Goal: Task Accomplishment & Management: Manage account settings

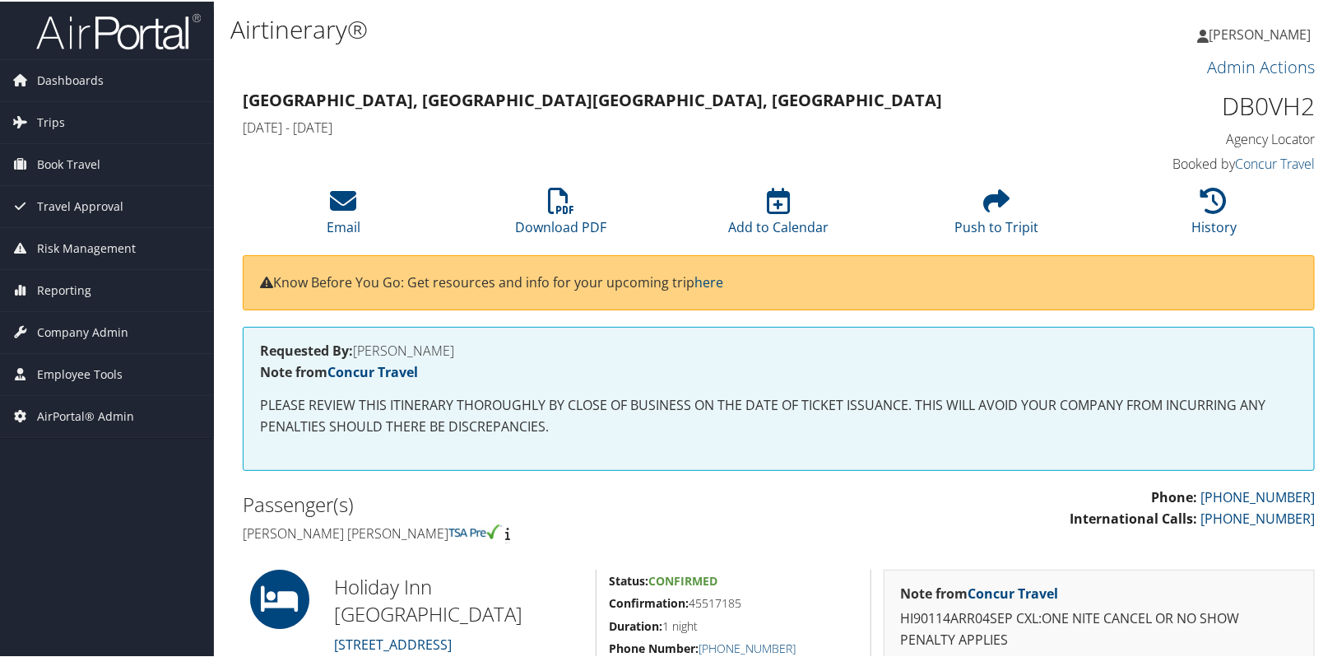
click at [996, 93] on h3 "Ontario, OR Ontario, OR" at bounding box center [642, 98] width 798 height 23
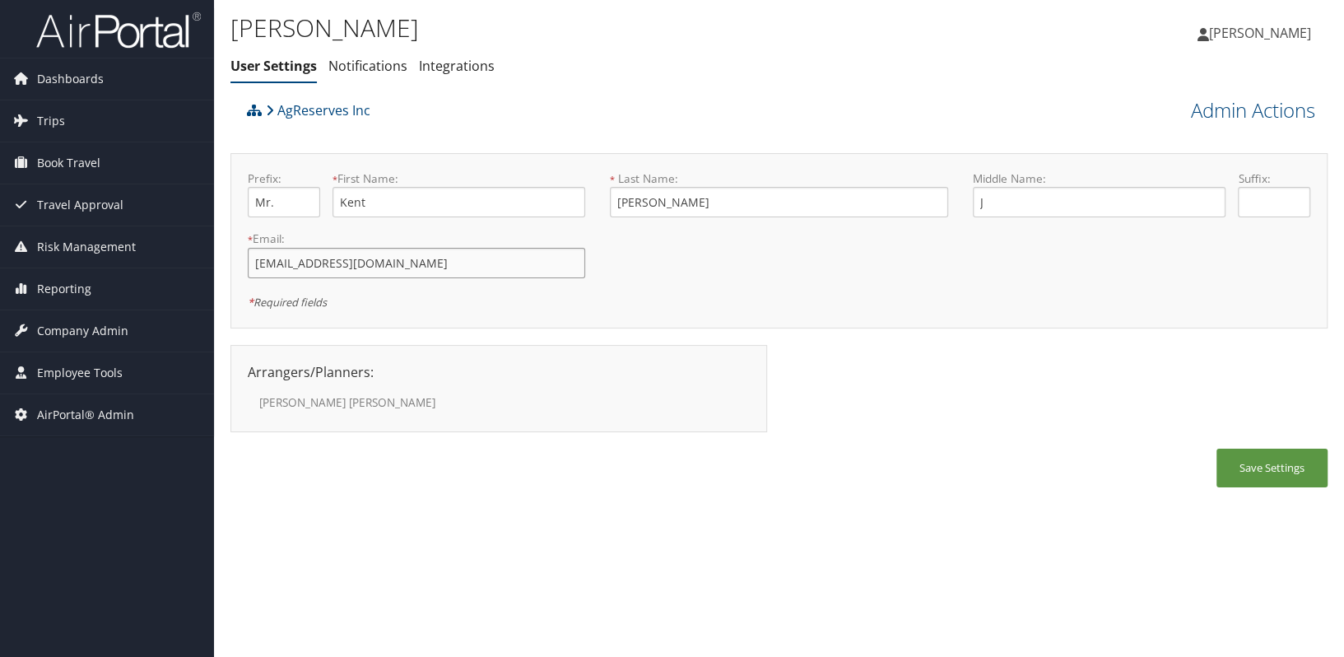
drag, startPoint x: 426, startPoint y: 265, endPoint x: 252, endPoint y: 265, distance: 174.5
click at [252, 265] on input "kjorgensen@agreserves.com" at bounding box center [416, 263] width 337 height 30
click at [432, 277] on input "[EMAIL_ADDRESS][DOMAIN_NAME]" at bounding box center [416, 263] width 337 height 30
drag, startPoint x: 284, startPoint y: 270, endPoint x: 257, endPoint y: 271, distance: 27.2
click at [257, 271] on input "[EMAIL_ADDRESS][DOMAIN_NAME]" at bounding box center [416, 263] width 337 height 30
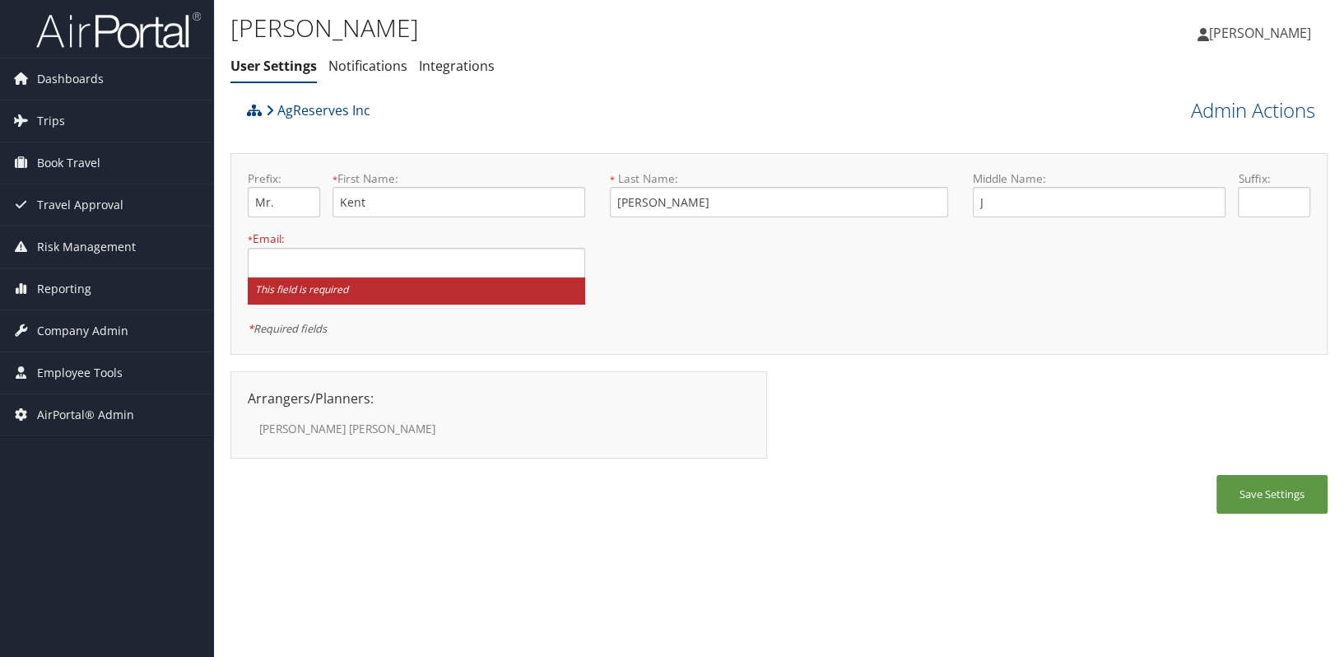
click at [498, 26] on h1 "[PERSON_NAME]" at bounding box center [596, 28] width 732 height 35
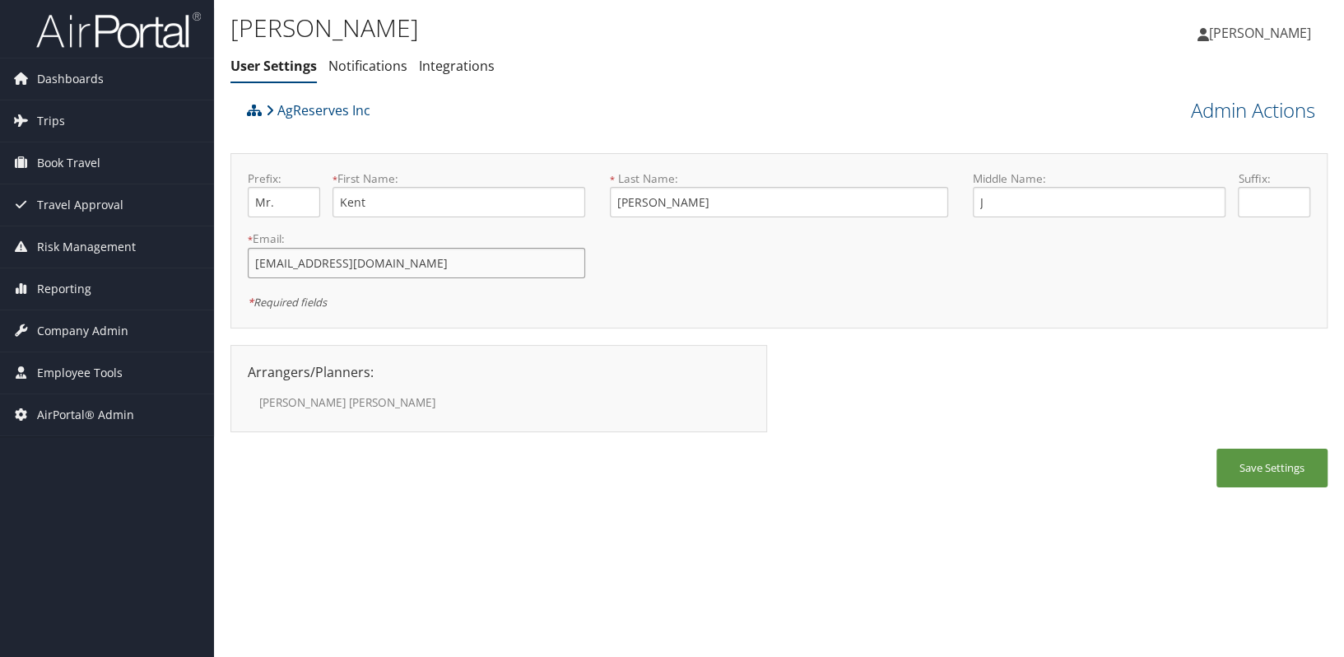
drag, startPoint x: 445, startPoint y: 258, endPoint x: 224, endPoint y: 258, distance: 221.4
click at [224, 258] on div "[PERSON_NAME] User Settings Notifications Integrations User Settings Notificati…" at bounding box center [779, 328] width 1130 height 657
click at [1240, 115] on link "Admin Actions" at bounding box center [1253, 110] width 124 height 28
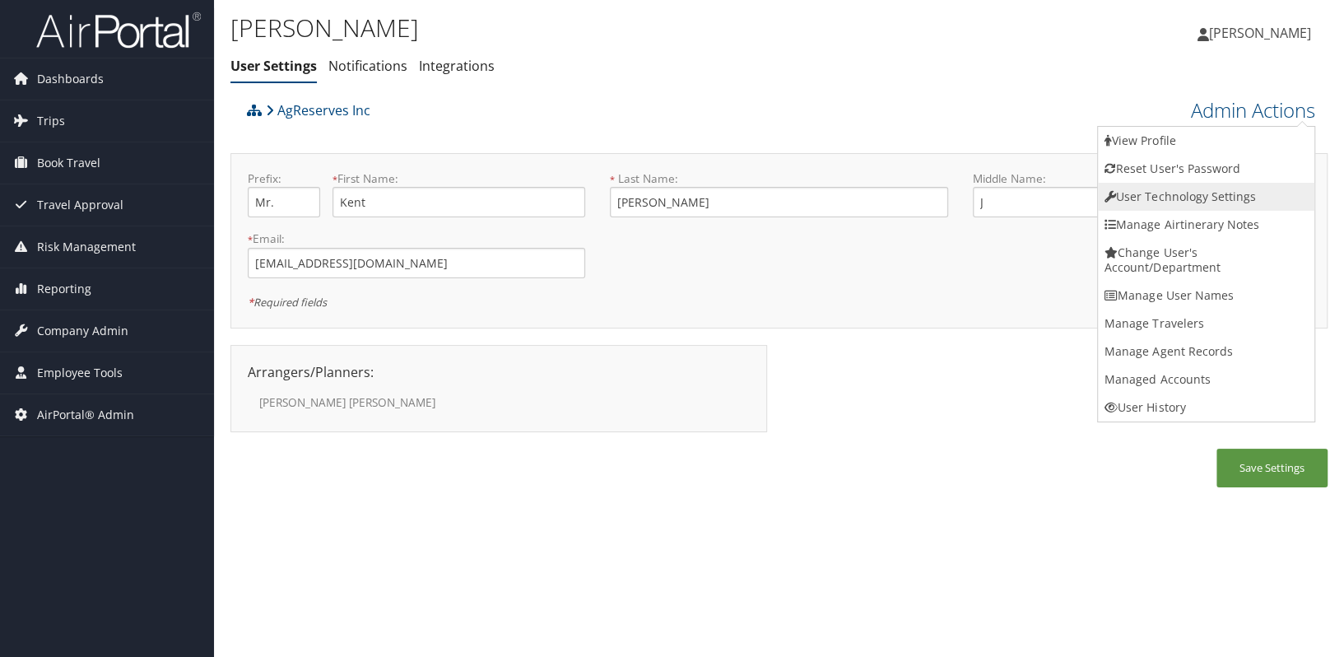
click at [1218, 200] on link "User Technology Settings" at bounding box center [1206, 197] width 216 height 28
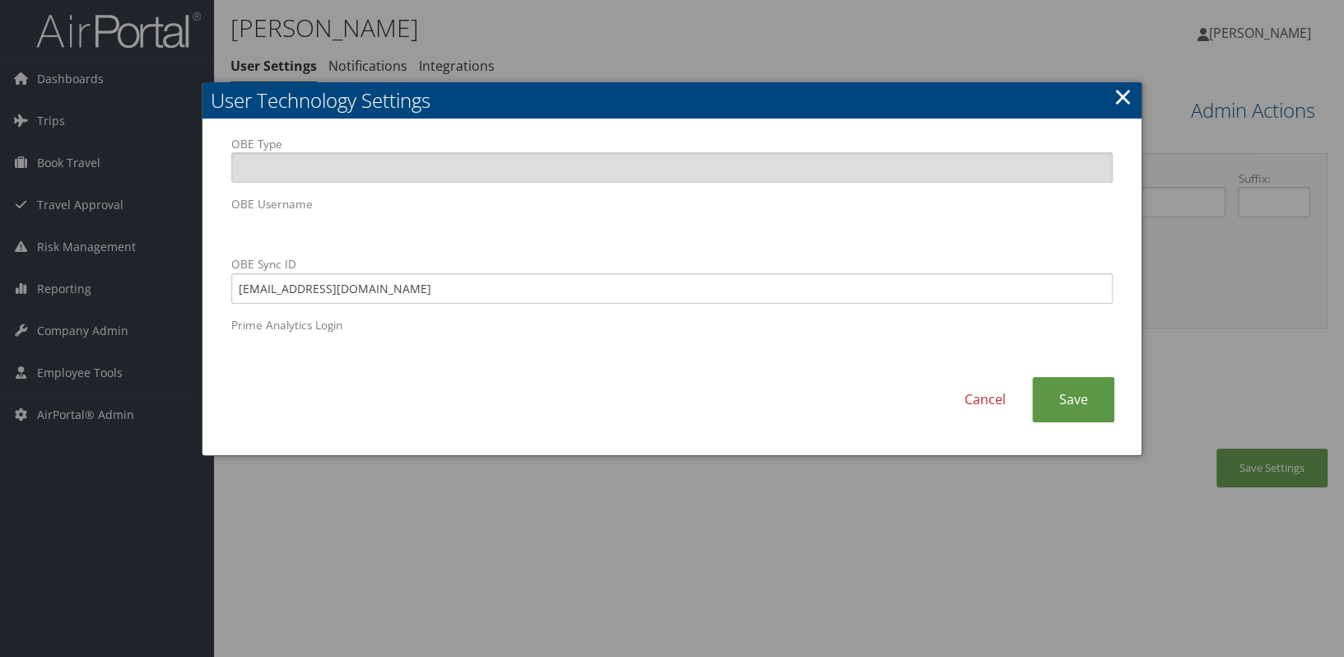
click at [156, 216] on body "Menu Dashboards ► AirPortal 360™ (Manager) AirPortal 360™ (Agent) My Travel Das…" at bounding box center [672, 328] width 1344 height 657
click at [440, 297] on input "kjorgensen@ari-slc.com" at bounding box center [671, 288] width 881 height 30
drag, startPoint x: 440, startPoint y: 296, endPoint x: 187, endPoint y: 266, distance: 255.3
click at [187, 266] on body "Menu Dashboards ► AirPortal 360™ (Manager) AirPortal 360™ (Agent) My Travel Das…" at bounding box center [672, 328] width 1344 height 657
click at [1068, 391] on link "Save" at bounding box center [1073, 399] width 82 height 45
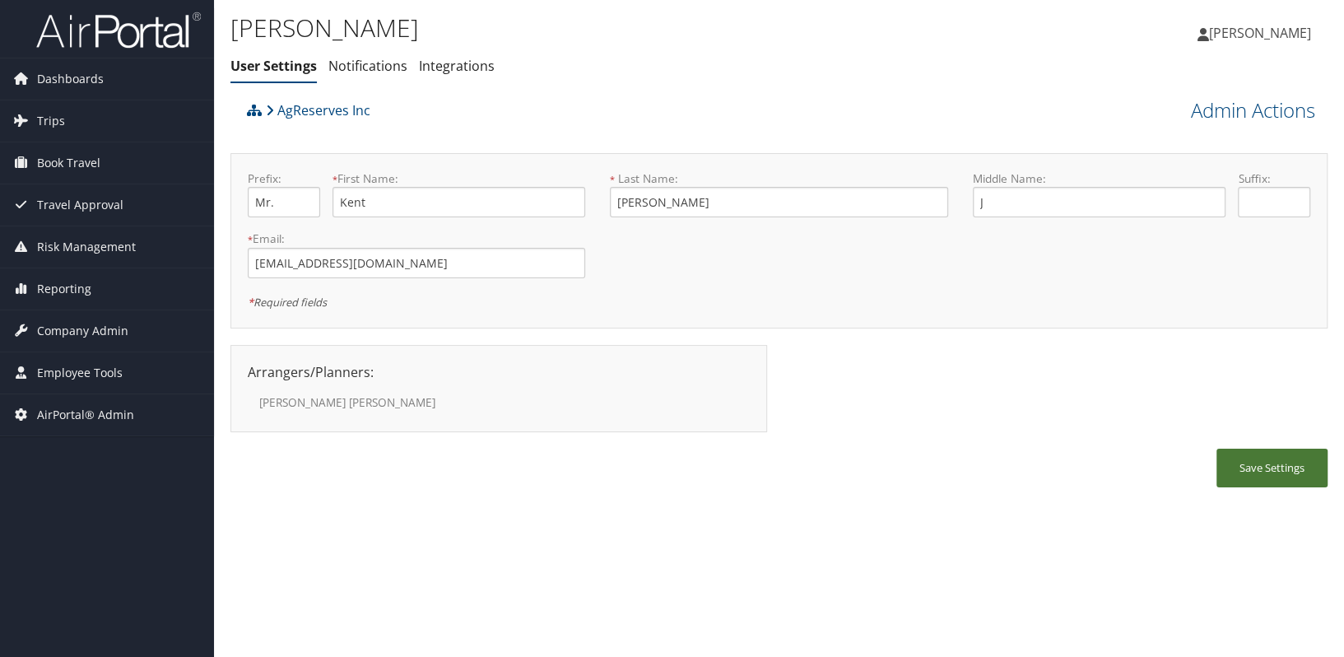
click at [1292, 470] on button "Save Settings" at bounding box center [1271, 468] width 111 height 39
click at [630, 90] on div "Kent Jorgensen User Settings Notifications Integrations User Settings Notificat…" at bounding box center [596, 51] width 732 height 86
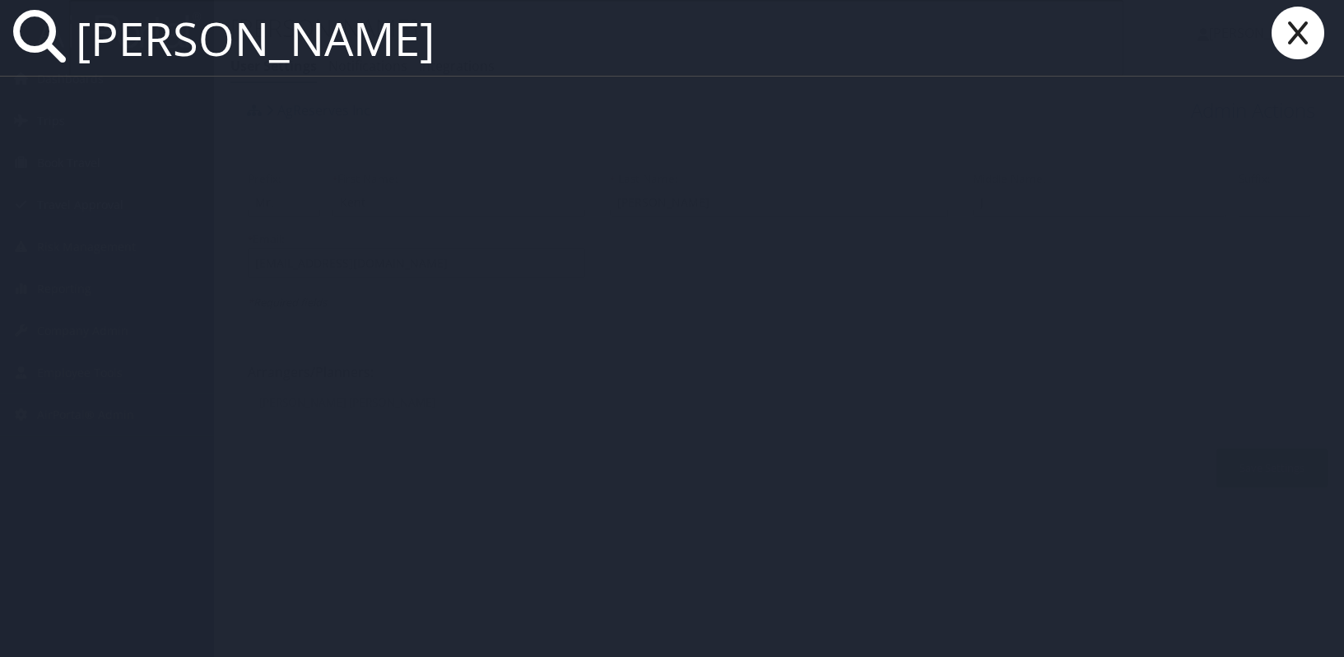
paste input "LSU HSC NO DENTISTRY-CBA"
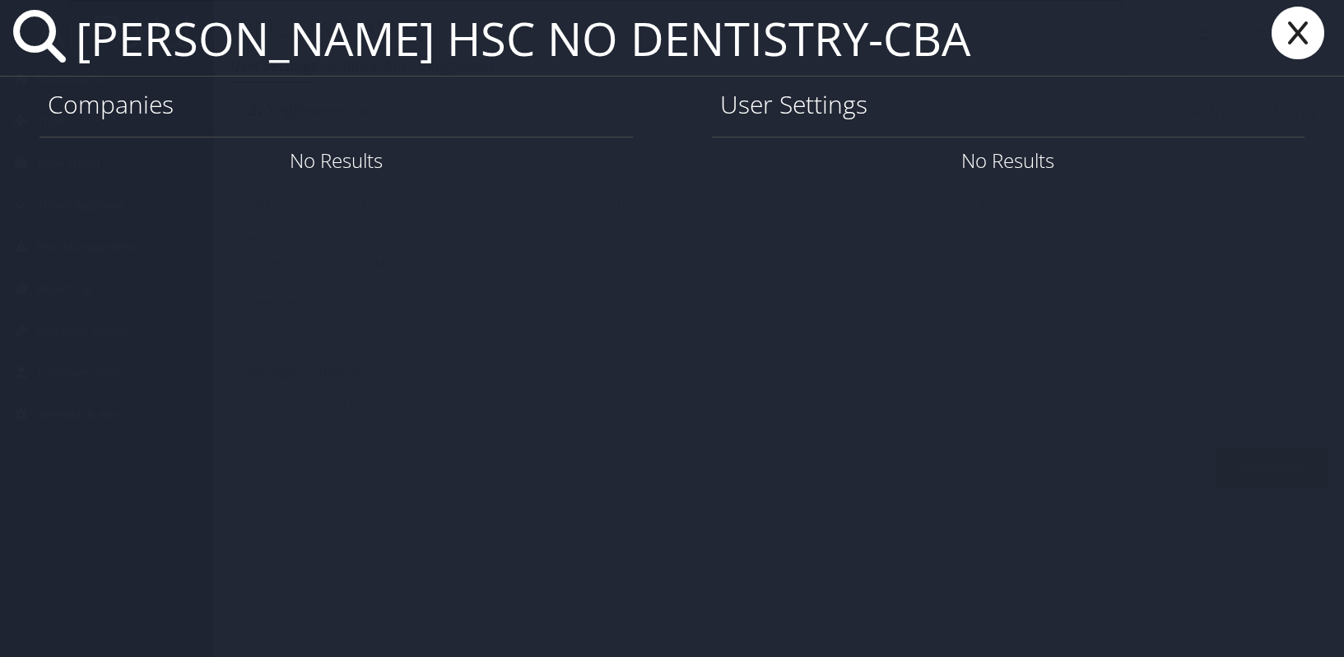
drag, startPoint x: 1032, startPoint y: 36, endPoint x: 67, endPoint y: 47, distance: 965.4
click at [67, 47] on div "kent jorgensenLSU HSC NO DENTISTRY-CBA" at bounding box center [672, 38] width 1344 height 77
paste input "text"
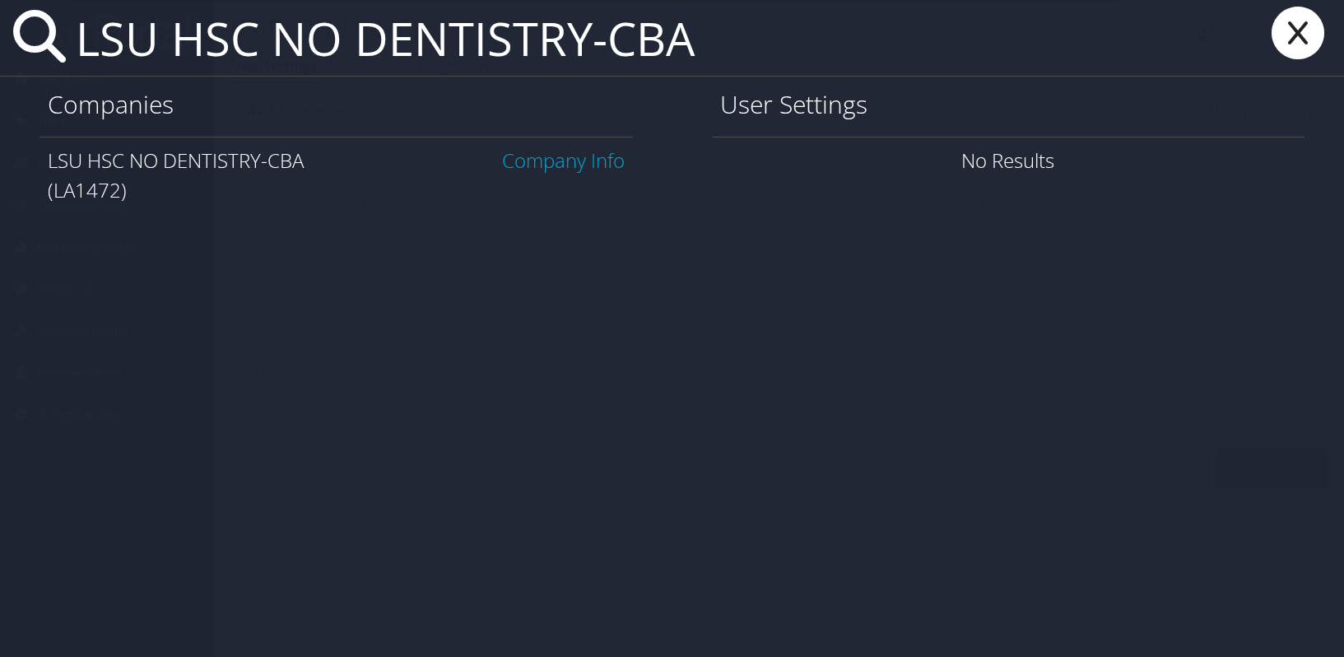
type input "LSU HSC NO DENTISTRY-CBA"
click at [515, 156] on link "Company Info" at bounding box center [563, 159] width 123 height 27
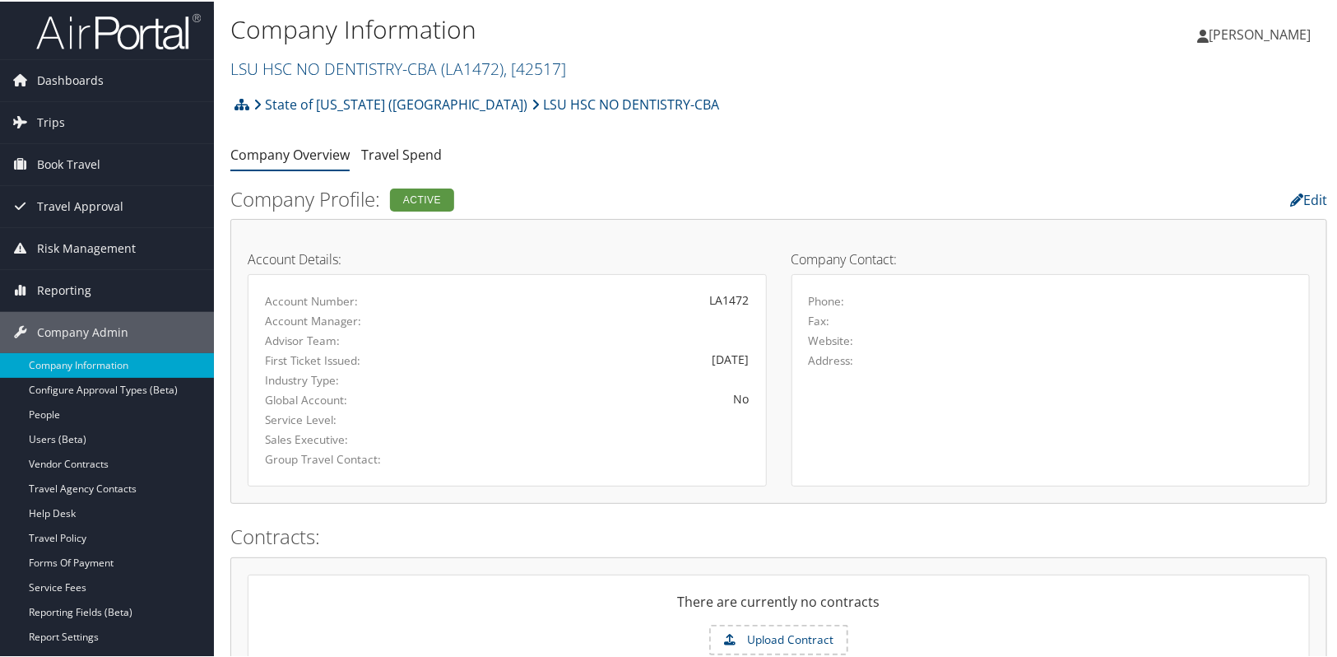
click at [495, 607] on div "There are currently no contracts" at bounding box center [779, 606] width 1061 height 33
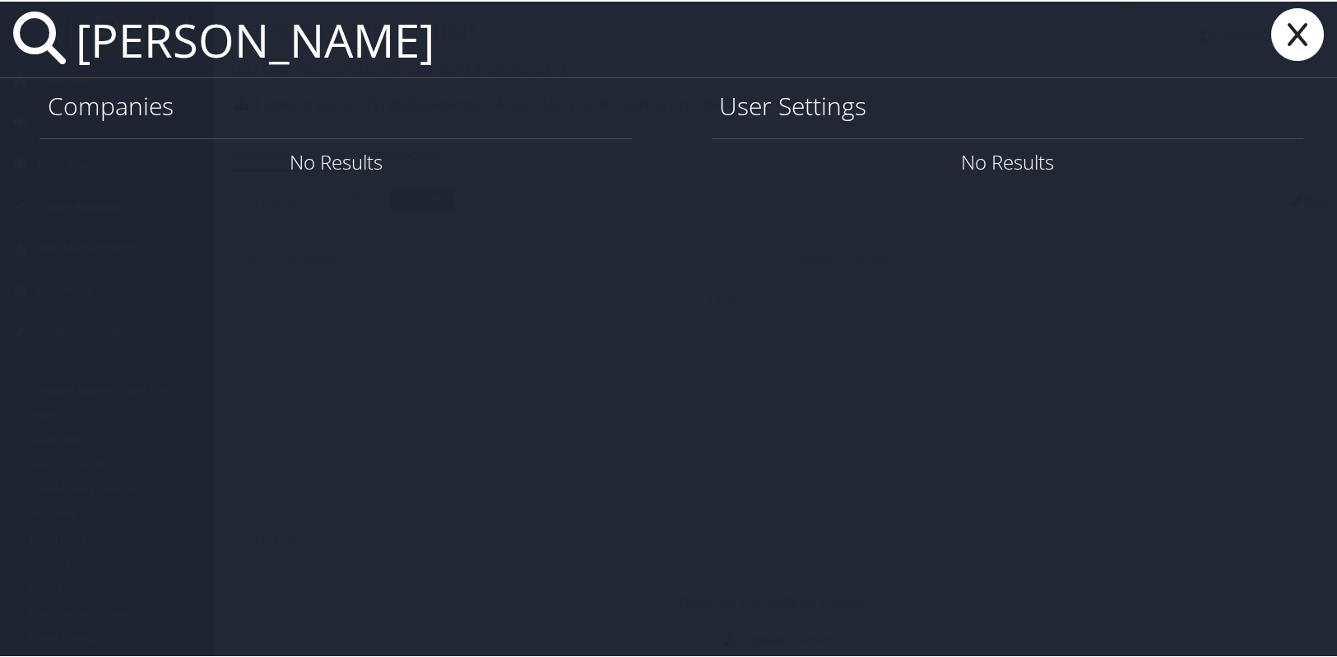
type input "kent jorgensen"
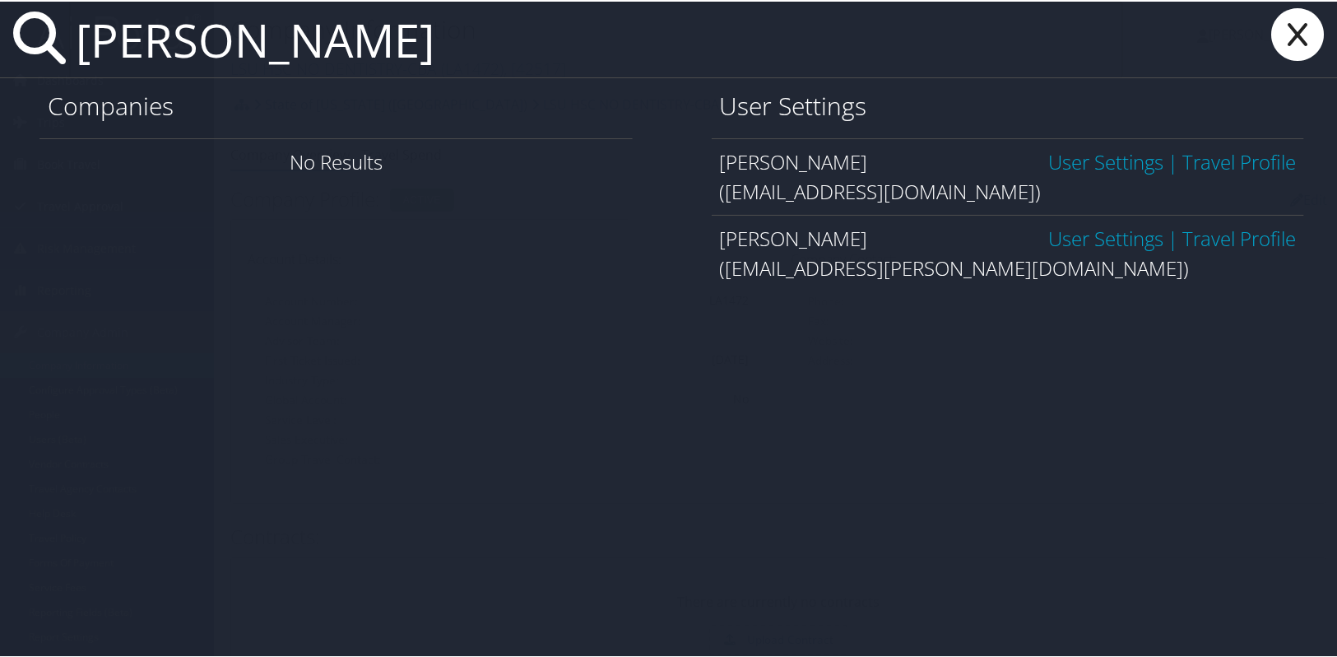
click at [1093, 165] on link "User Settings" at bounding box center [1105, 159] width 115 height 27
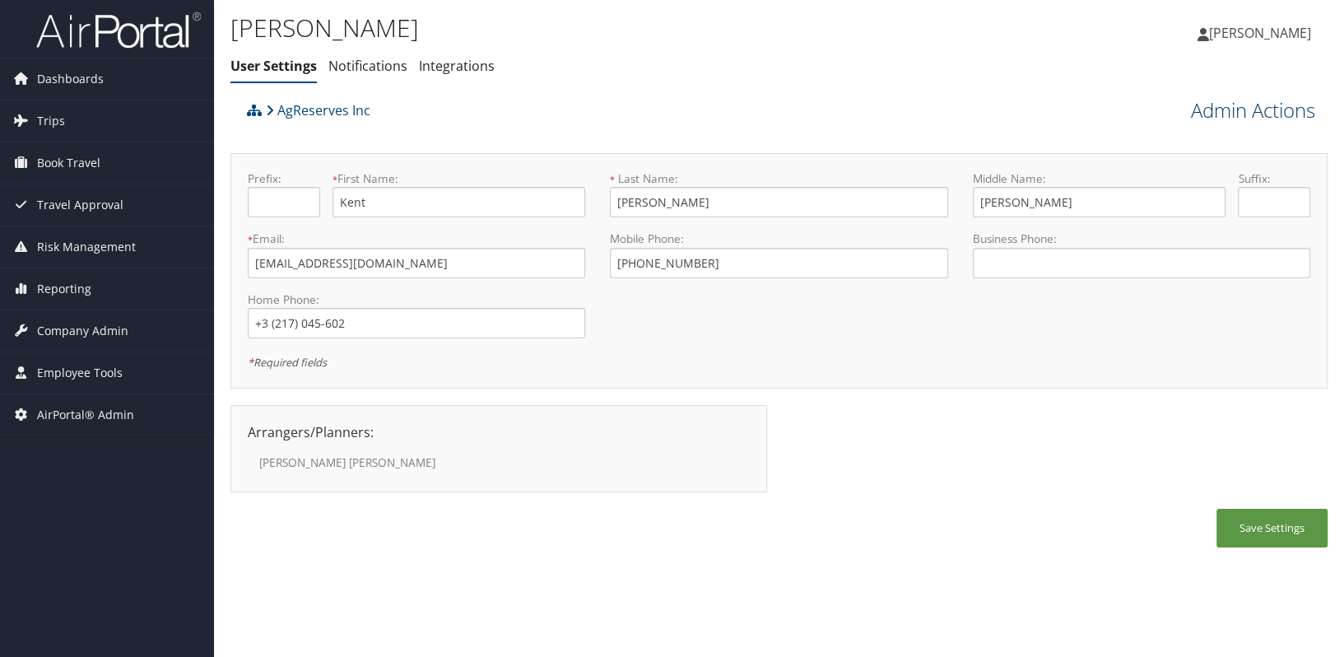
click at [1255, 114] on link "Admin Actions" at bounding box center [1253, 110] width 124 height 28
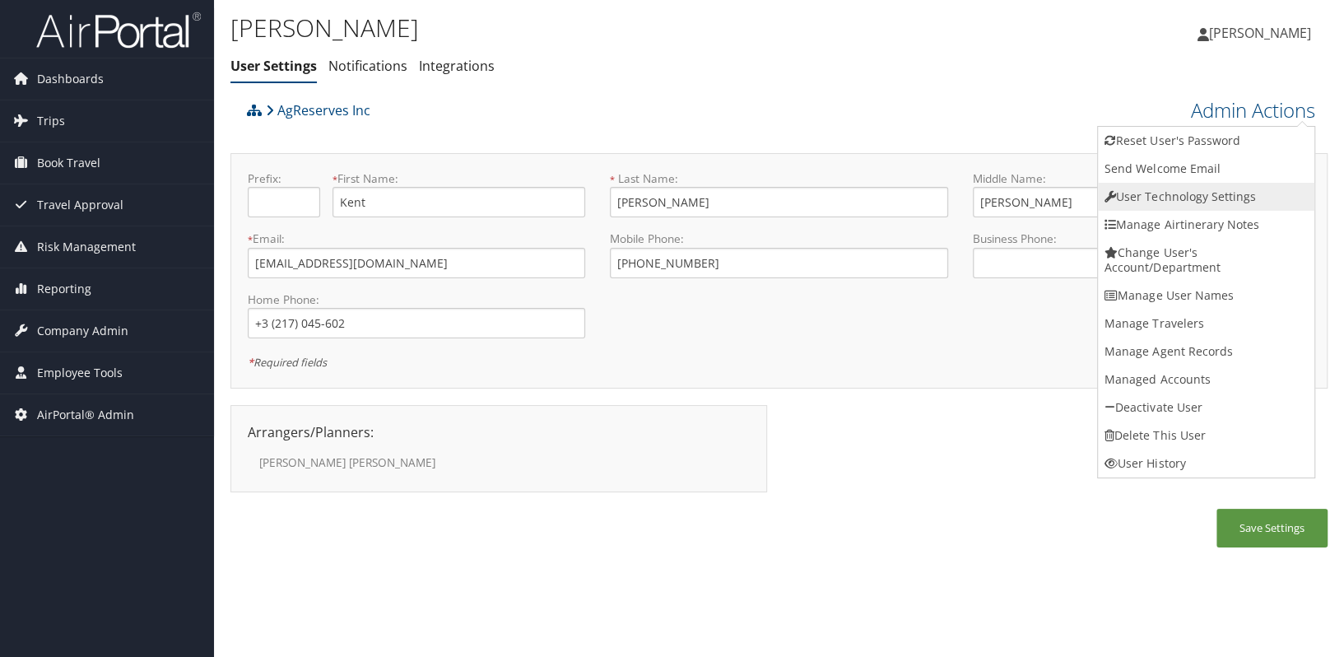
click at [1193, 193] on link "User Technology Settings" at bounding box center [1206, 197] width 216 height 28
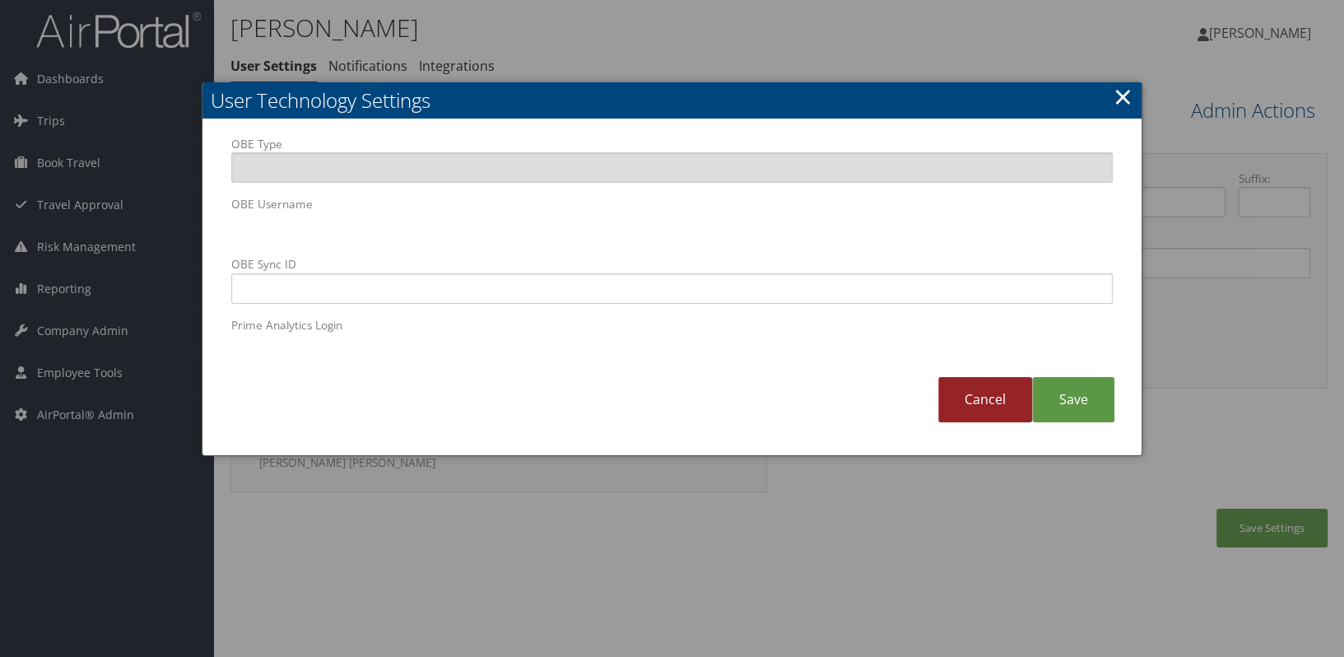
click at [988, 408] on link "Cancel" at bounding box center [985, 399] width 94 height 45
